Goal: Navigation & Orientation: Find specific page/section

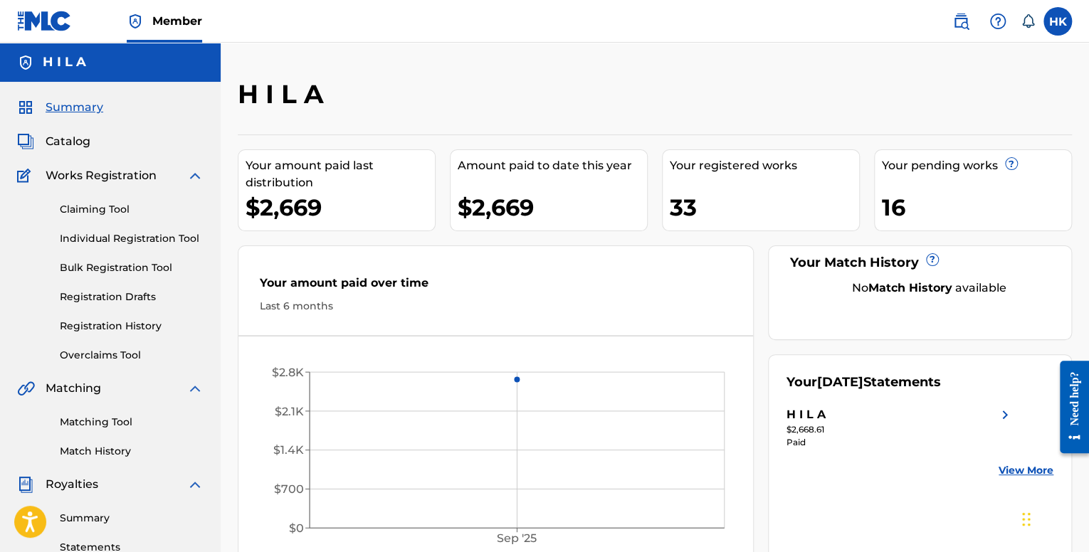
click at [128, 301] on link "Registration Drafts" at bounding box center [132, 297] width 144 height 15
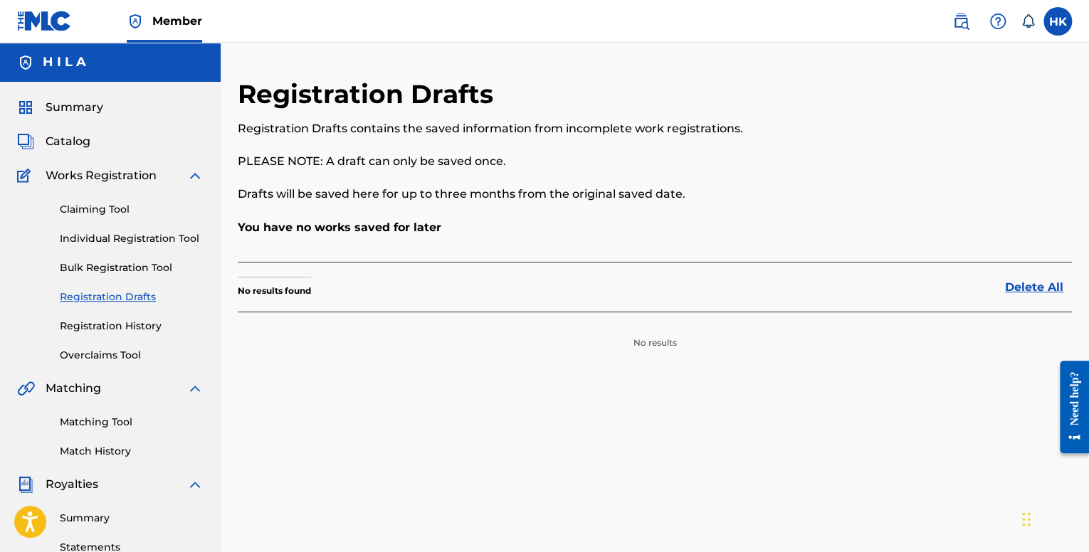
scroll to position [142, 0]
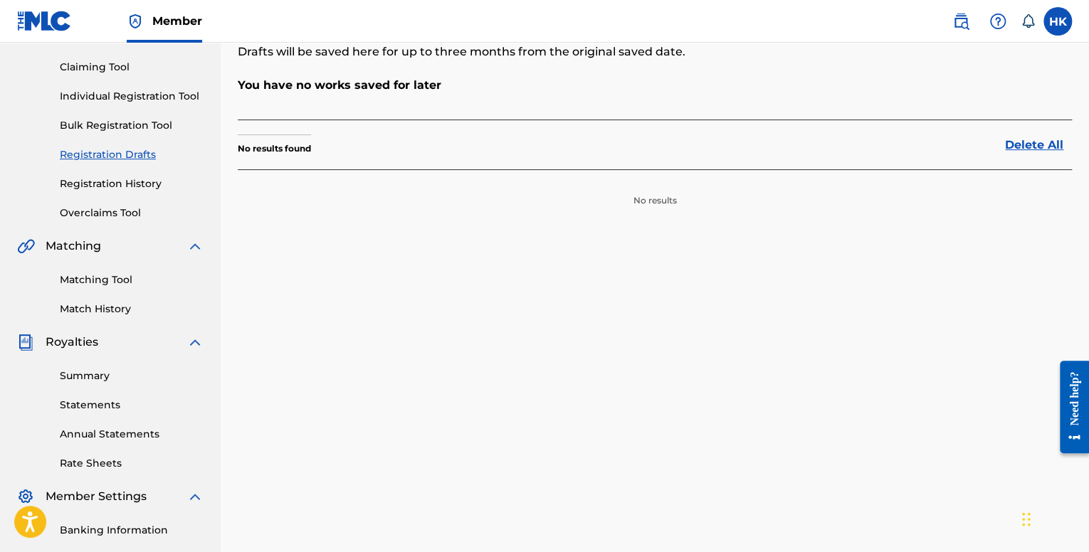
click at [117, 176] on link "Registration History" at bounding box center [132, 183] width 144 height 15
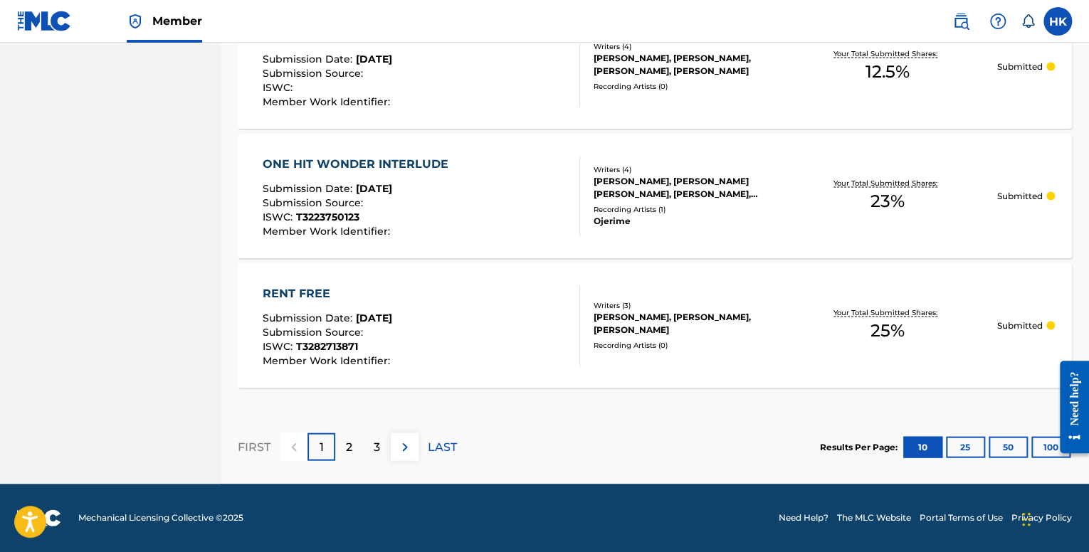
click at [353, 448] on div "2" at bounding box center [349, 447] width 28 height 28
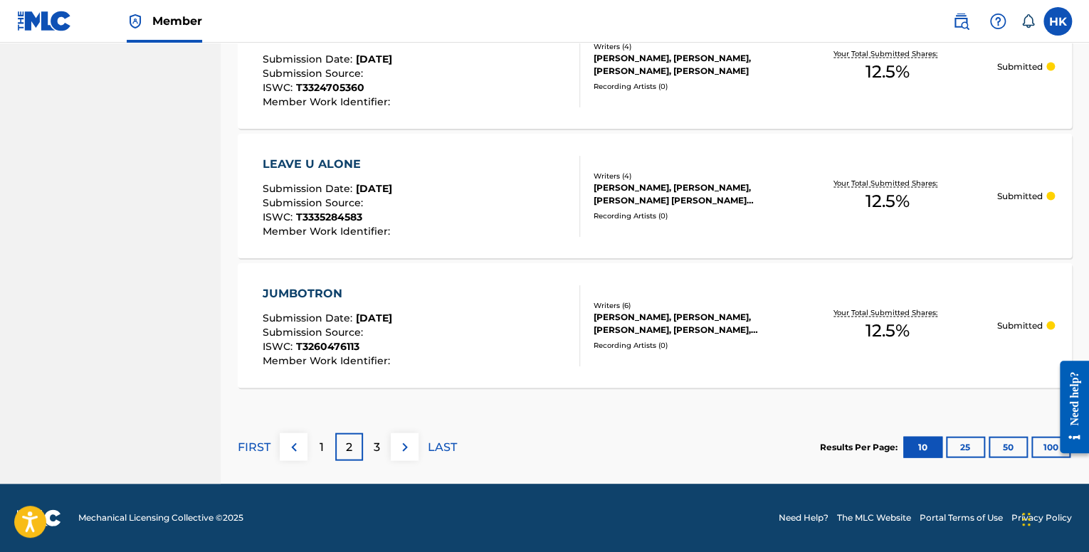
click at [377, 448] on p "3" at bounding box center [377, 447] width 6 height 17
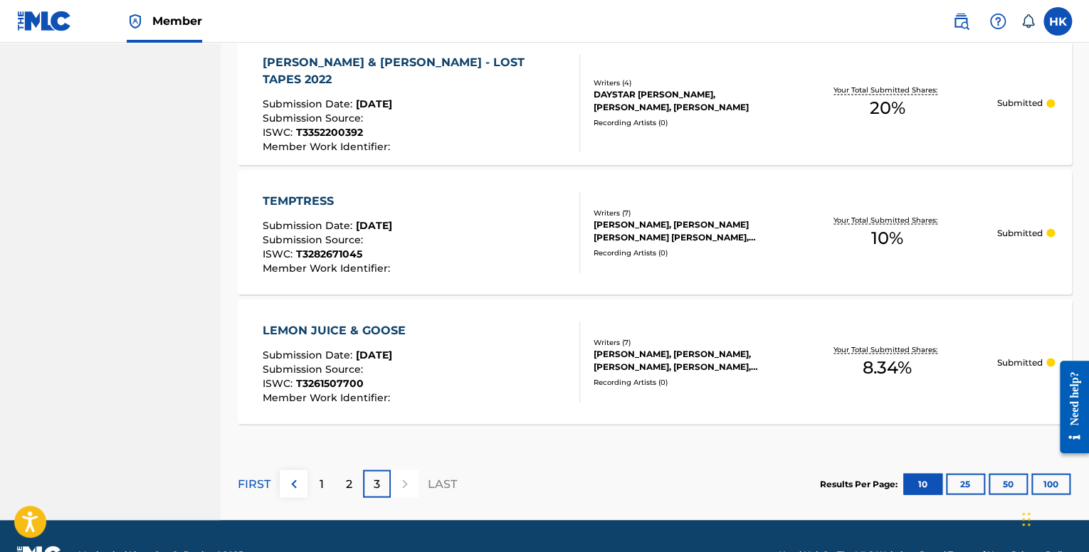
scroll to position [1230, 0]
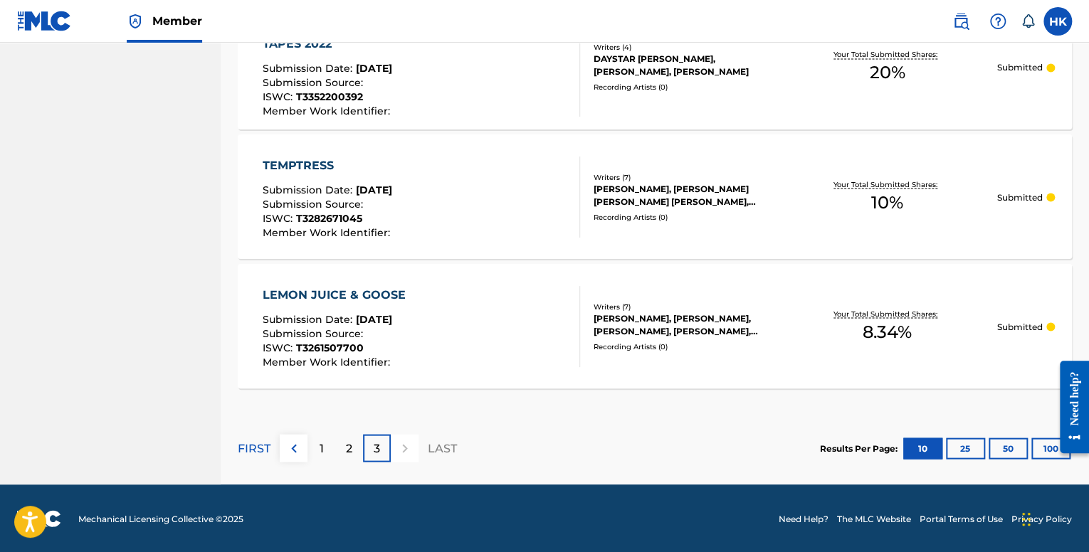
click at [312, 445] on div "1" at bounding box center [321, 448] width 28 height 28
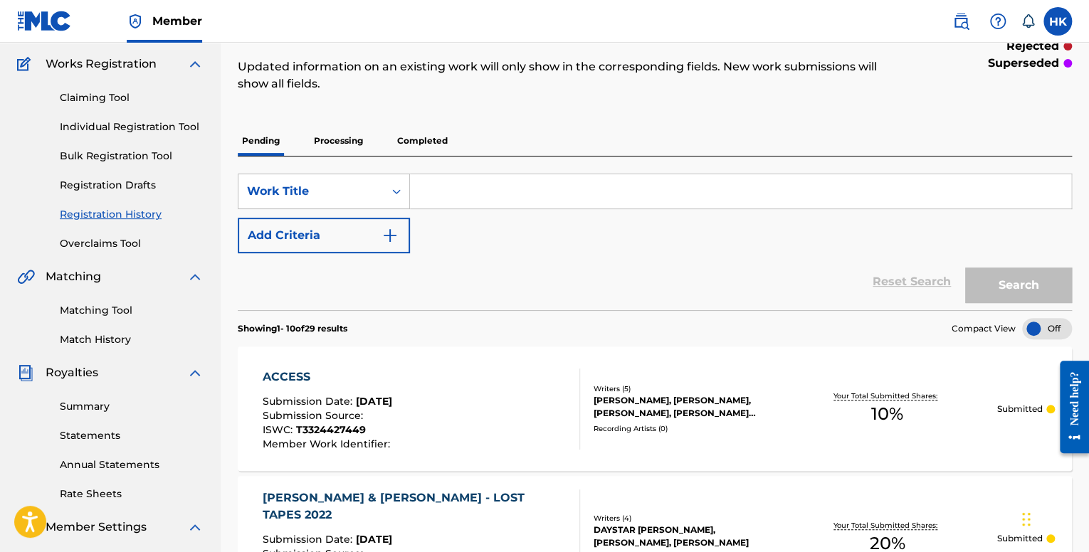
scroll to position [0, 0]
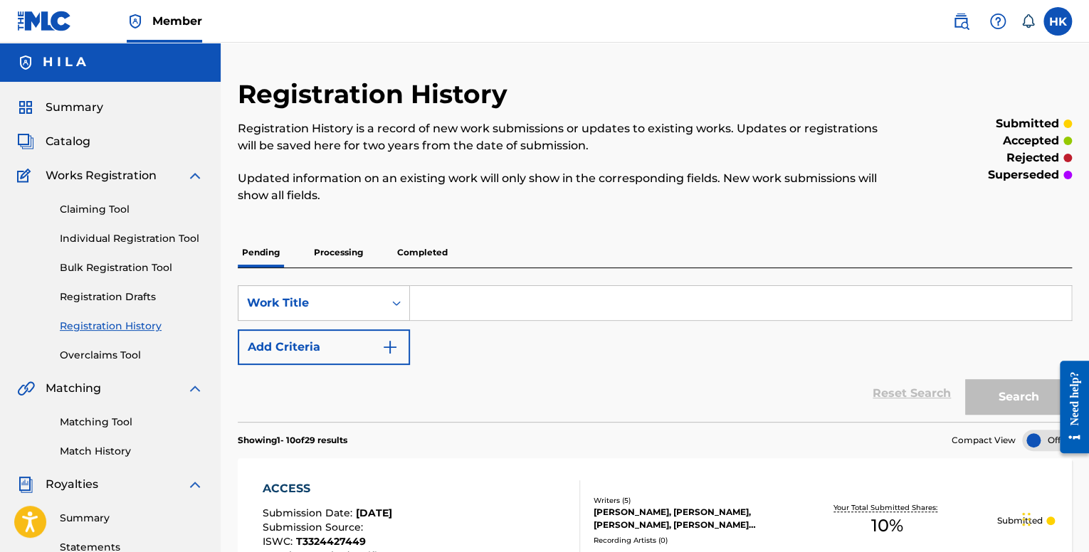
click at [77, 110] on span "Summary" at bounding box center [75, 107] width 58 height 17
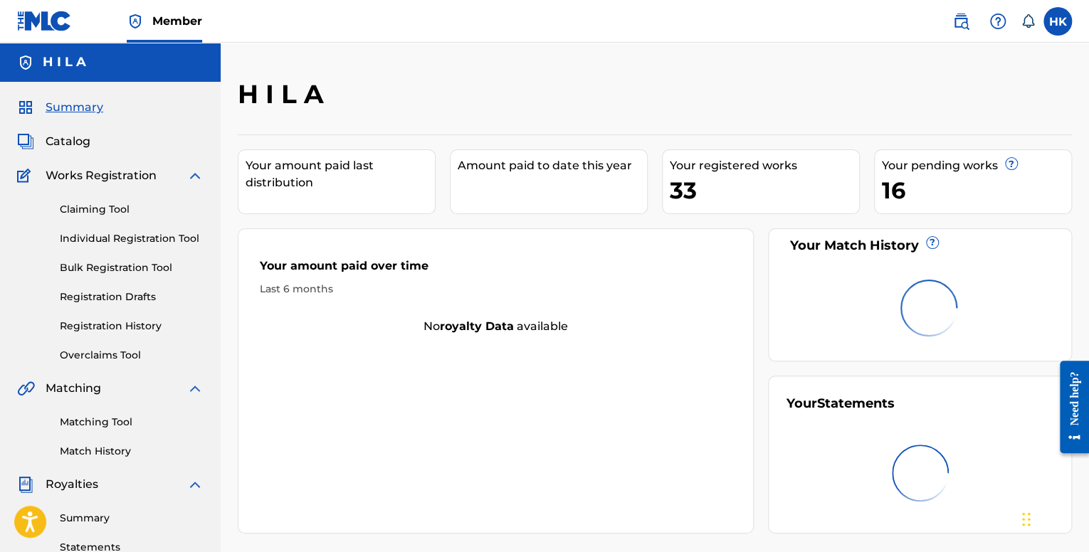
click at [75, 143] on span "Catalog" at bounding box center [68, 141] width 45 height 17
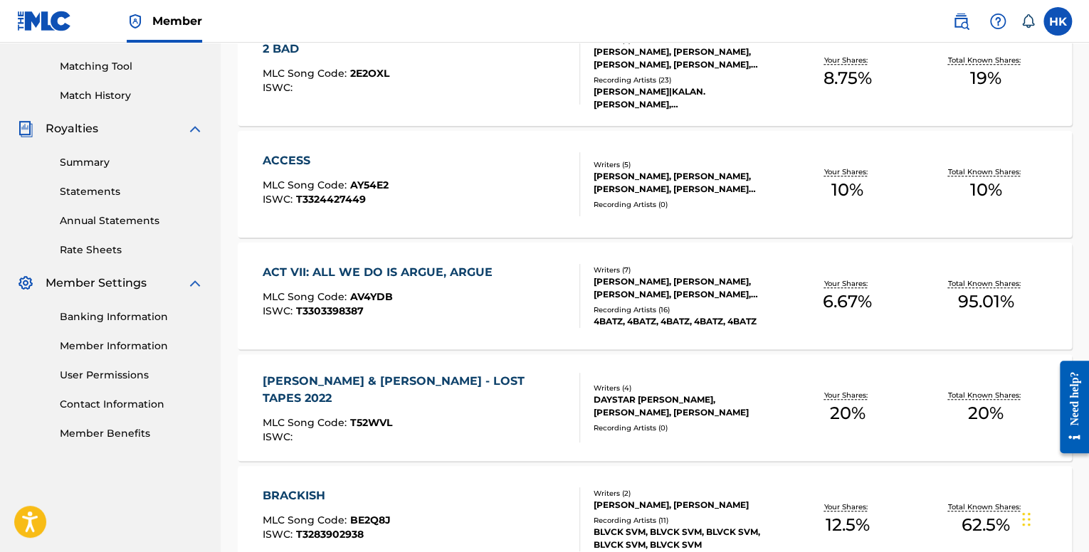
scroll to position [213, 0]
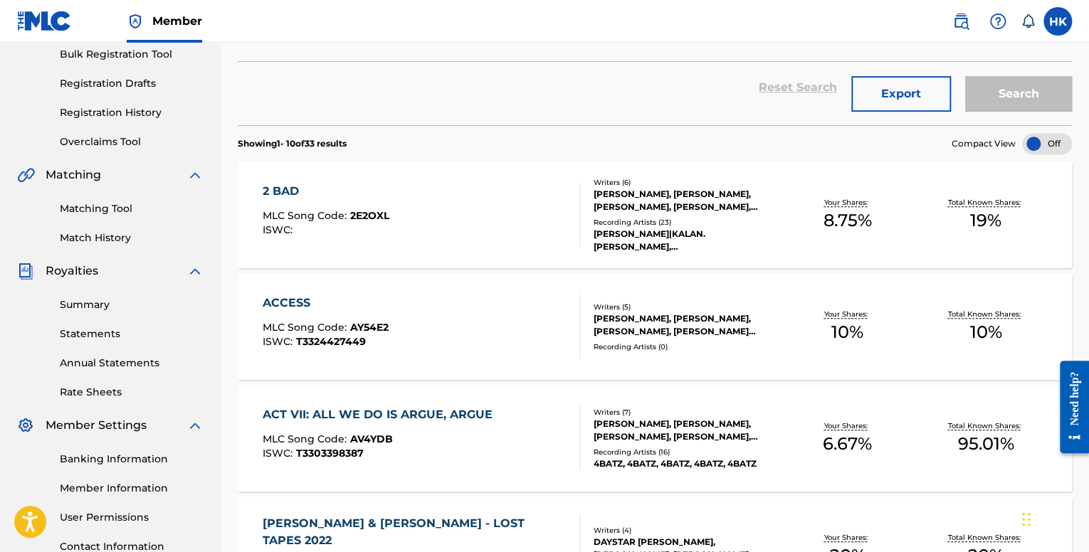
click at [88, 309] on link "Summary" at bounding box center [132, 304] width 144 height 15
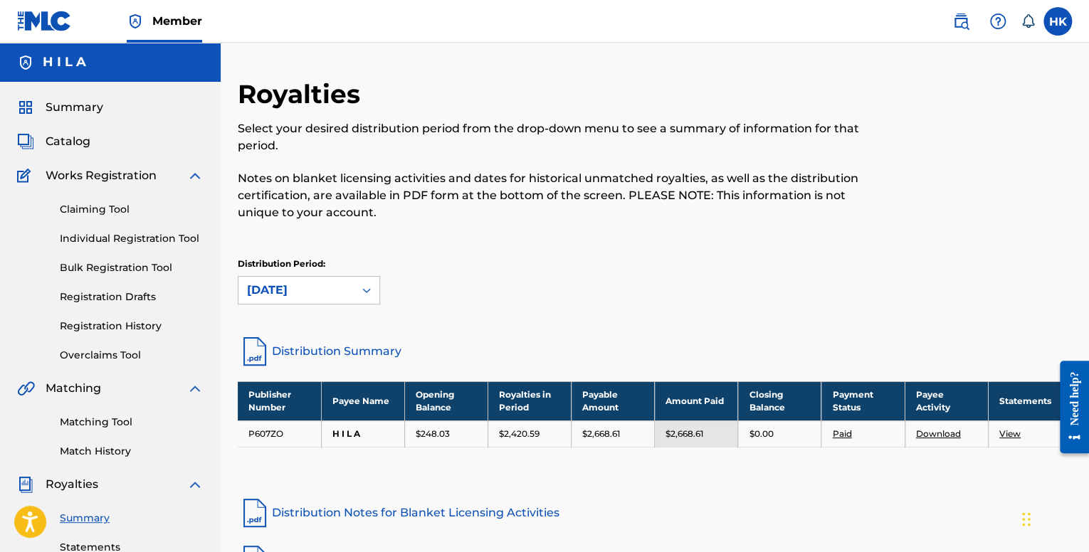
click at [85, 101] on span "Summary" at bounding box center [75, 107] width 58 height 17
